Goal: Navigation & Orientation: Find specific page/section

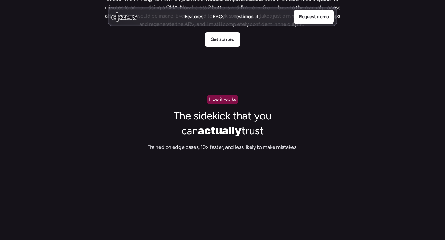
scroll to position [592, 0]
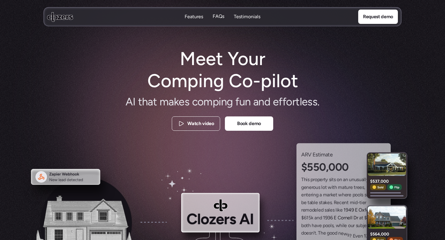
click at [218, 20] on p "FAQs" at bounding box center [219, 23] width 12 height 7
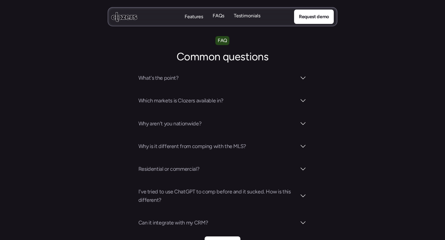
click at [239, 19] on p "Testimonials" at bounding box center [247, 22] width 27 height 7
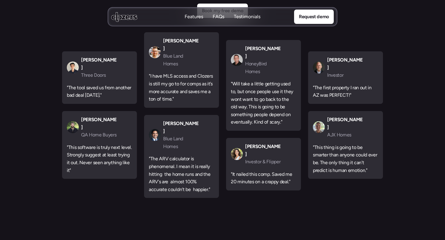
scroll to position [1822, 0]
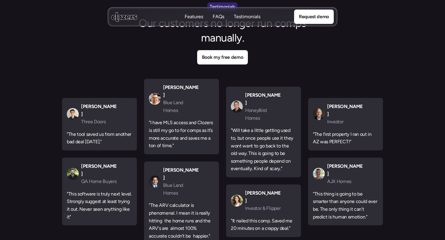
click at [189, 20] on nav "Features Features FAQs FAQs Testimonials Testimonials Request demo" at bounding box center [223, 16] width 230 height 19
click at [194, 17] on p "Features" at bounding box center [194, 16] width 18 height 7
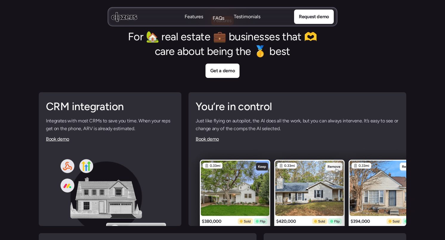
click at [222, 17] on p "FAQs" at bounding box center [219, 18] width 12 height 7
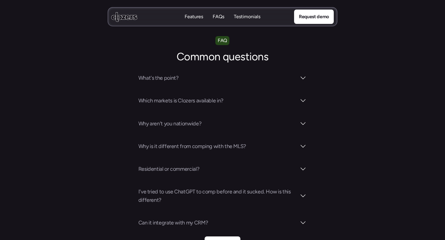
click at [241, 18] on p "Testimonials" at bounding box center [247, 16] width 27 height 7
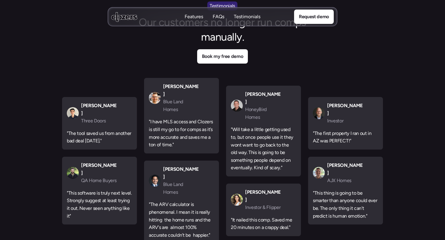
scroll to position [1822, 0]
